Goal: Task Accomplishment & Management: Complete application form

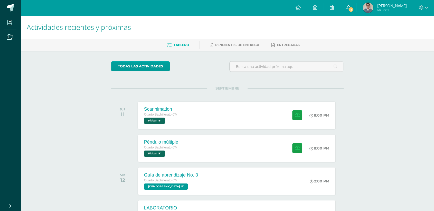
click at [341, 5] on link "1" at bounding box center [348, 7] width 16 height 15
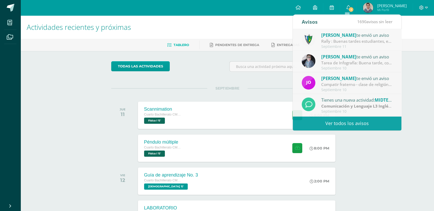
click at [198, 63] on div "todas las Actividades" at bounding box center [158, 68] width 99 height 15
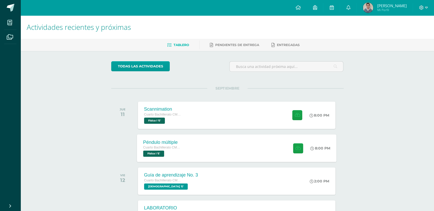
click at [206, 144] on div "Péndulo múltiple Cuarto Bachillerato CMP Bachillerato en CCLL con Orientación e…" at bounding box center [237, 147] width 200 height 27
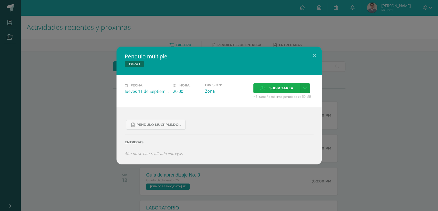
click at [276, 90] on span "Subir tarea" at bounding box center [282, 88] width 24 height 10
click at [0, 0] on input "Subir tarea" at bounding box center [0, 0] width 0 height 0
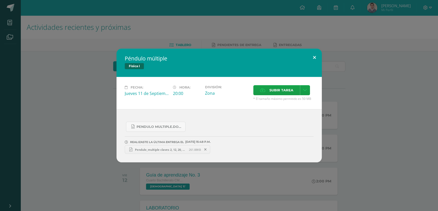
click at [312, 56] on button at bounding box center [314, 57] width 15 height 17
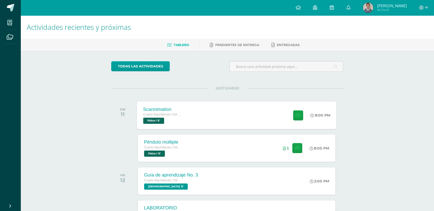
click at [242, 114] on div "Scannimation Cuarto Bachillerato CMP Bachillerato en CCLL con Orientación en Co…" at bounding box center [237, 114] width 200 height 27
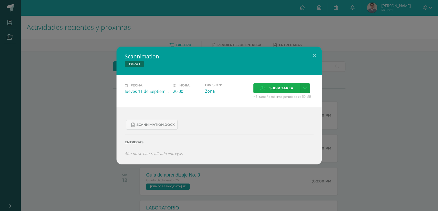
click at [273, 91] on span "Subir tarea" at bounding box center [282, 88] width 24 height 10
click at [0, 0] on input "Subir tarea" at bounding box center [0, 0] width 0 height 0
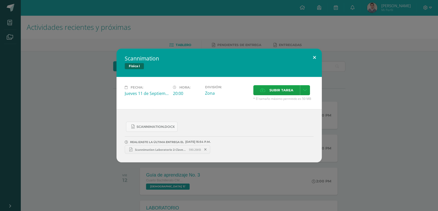
click at [313, 55] on button at bounding box center [314, 57] width 15 height 17
